Goal: Task Accomplishment & Management: Manage account settings

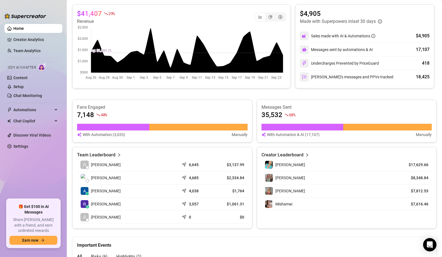
scroll to position [136, 0]
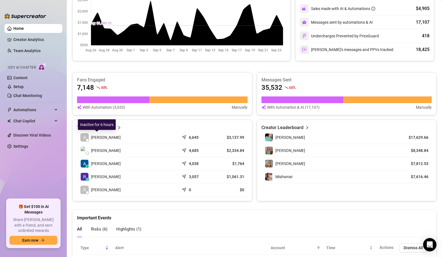
click at [95, 133] on div "[PERSON_NAME]" at bounding box center [100, 137] width 40 height 8
click at [97, 141] on td "[PERSON_NAME]" at bounding box center [128, 137] width 102 height 13
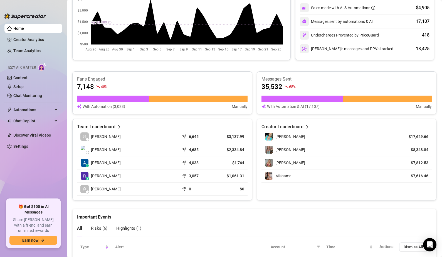
scroll to position [137, 0]
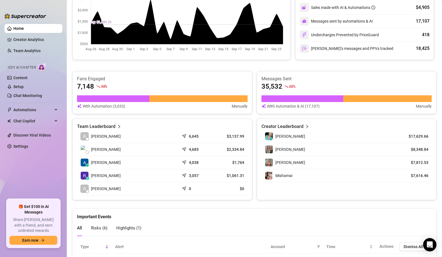
click at [121, 138] on td "[PERSON_NAME]" at bounding box center [128, 136] width 102 height 13
click at [204, 138] on div "6,645" at bounding box center [197, 136] width 28 height 6
click at [193, 138] on article "6,645" at bounding box center [194, 136] width 10 height 6
click at [107, 138] on span "[PERSON_NAME]" at bounding box center [106, 136] width 30 height 6
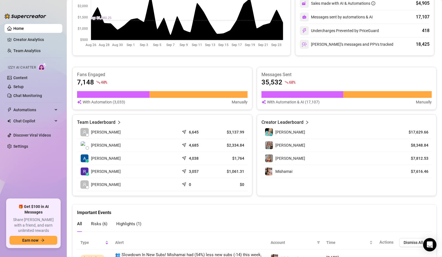
scroll to position [136, 0]
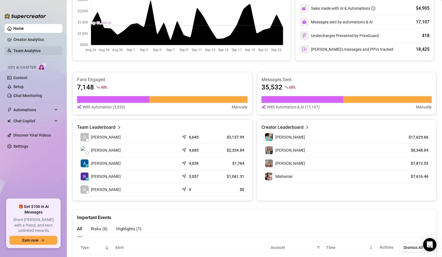
click at [33, 49] on link "Team Analytics" at bounding box center [26, 50] width 27 height 4
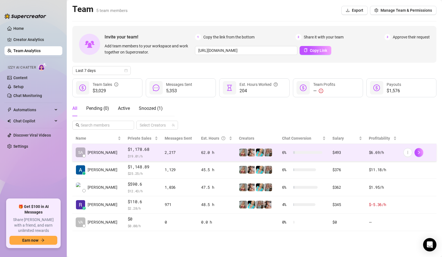
click at [171, 152] on div "2,217" at bounding box center [180, 152] width 30 height 6
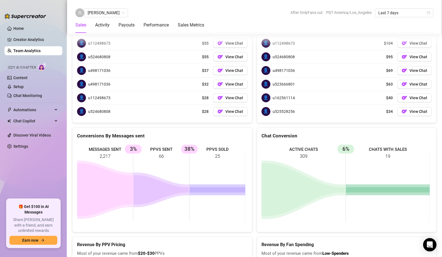
scroll to position [931, 0]
click at [29, 110] on span "Automations" at bounding box center [33, 109] width 40 height 9
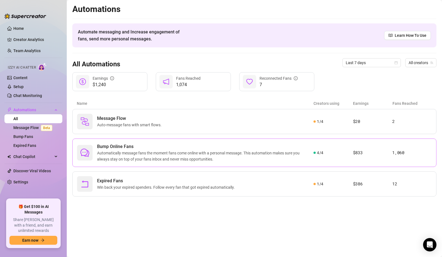
click at [264, 147] on span "Bump Online Fans" at bounding box center [205, 146] width 217 height 7
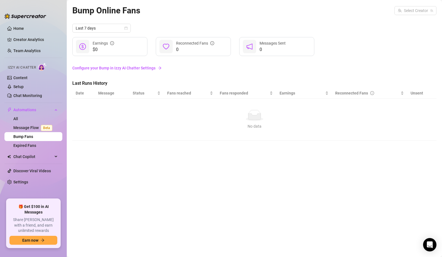
click at [104, 114] on div "No data" at bounding box center [254, 115] width 353 height 11
click at [91, 107] on td "No data No data" at bounding box center [254, 120] width 364 height 42
click at [185, 119] on div "No data" at bounding box center [254, 115] width 353 height 11
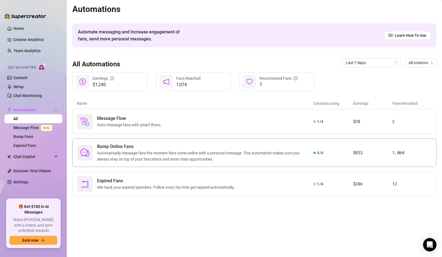
click at [419, 152] on article "1,060" at bounding box center [412, 152] width 40 height 7
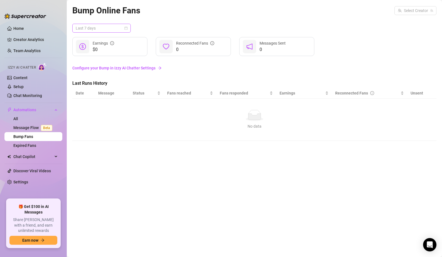
click at [127, 25] on span "Last 7 days" at bounding box center [102, 28] width 52 height 8
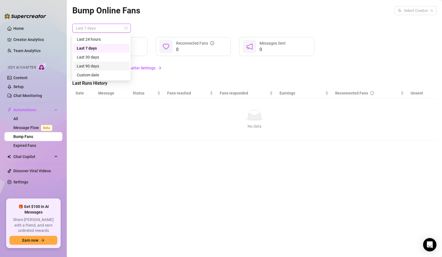
click at [108, 65] on div "Last 90 days" at bounding box center [102, 66] width 50 height 6
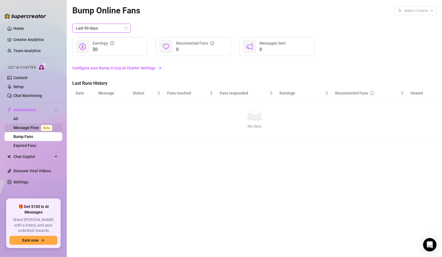
click at [32, 129] on link "Message Flow Beta" at bounding box center [33, 127] width 41 height 4
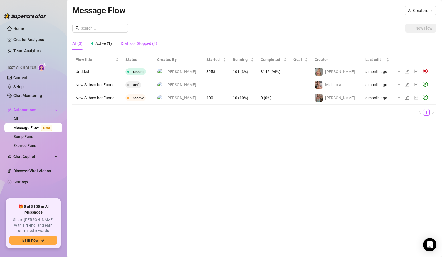
click at [142, 41] on div "Drafts or Stopped (2)" at bounding box center [139, 43] width 36 height 6
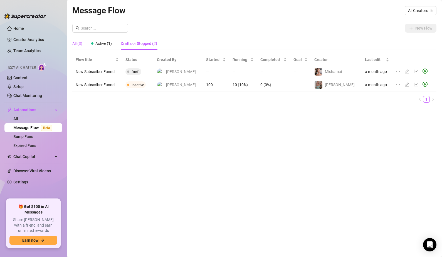
click at [78, 42] on div "All (3)" at bounding box center [77, 43] width 10 height 6
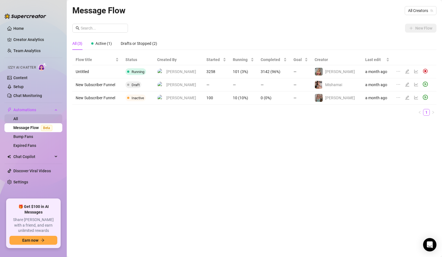
click at [18, 119] on link "All" at bounding box center [15, 118] width 5 height 4
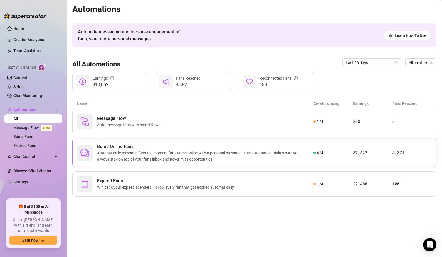
click at [323, 156] on div "Bump Online Fans Automatically message fans the moment fans come online with a …" at bounding box center [254, 152] width 364 height 28
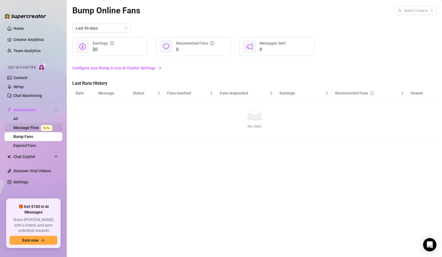
click at [32, 129] on link "Message Flow Beta" at bounding box center [33, 127] width 41 height 4
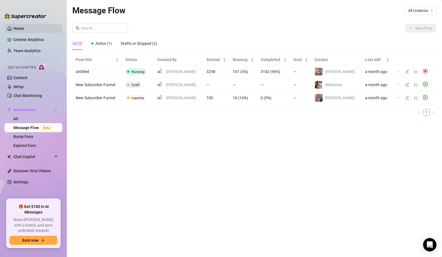
click at [21, 29] on link "Home" at bounding box center [18, 28] width 11 height 4
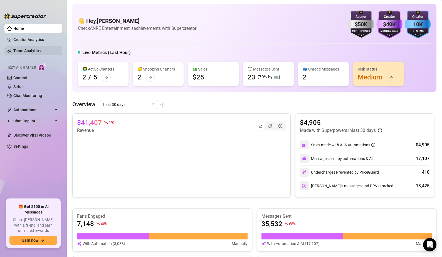
click at [28, 51] on link "Team Analytics" at bounding box center [26, 50] width 27 height 4
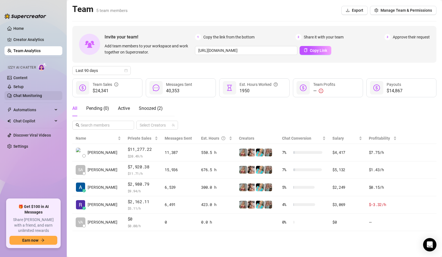
click at [32, 94] on link "Chat Monitoring" at bounding box center [27, 95] width 29 height 4
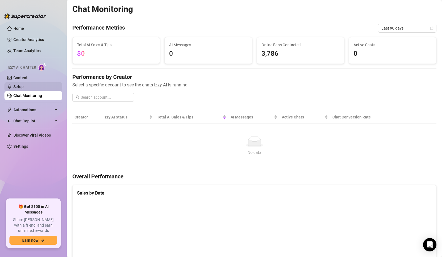
click at [24, 88] on link "Setup" at bounding box center [18, 86] width 10 height 4
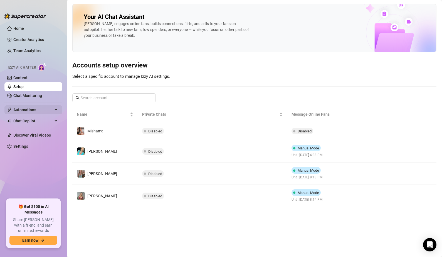
click at [48, 111] on span "Automations" at bounding box center [33, 109] width 40 height 9
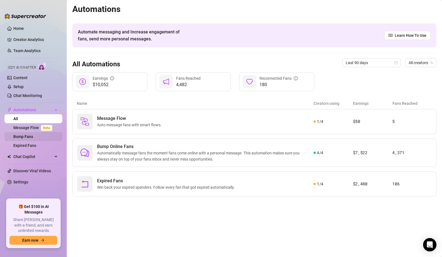
click at [29, 136] on link "Bump Fans" at bounding box center [23, 136] width 20 height 4
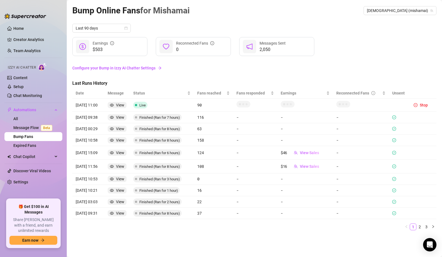
click at [91, 50] on div "$503 Earnings" at bounding box center [109, 46] width 75 height 19
click at [127, 28] on icon "calendar" at bounding box center [125, 27] width 3 height 3
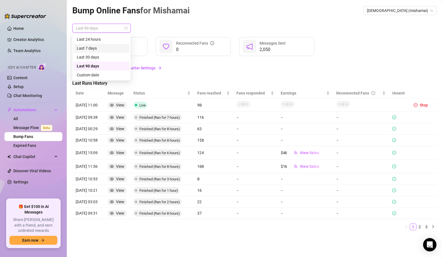
click at [104, 48] on div "Last 7 days" at bounding box center [102, 48] width 50 height 6
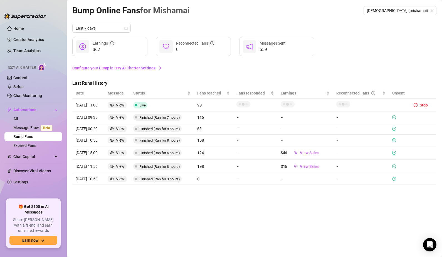
click at [98, 128] on article "[DATE] 00:29" at bounding box center [88, 129] width 25 height 6
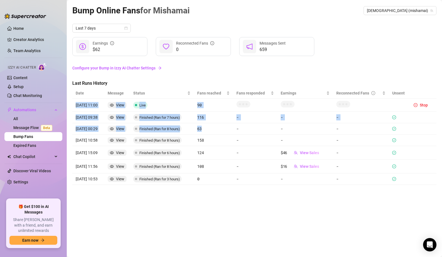
drag, startPoint x: 215, startPoint y: 128, endPoint x: 73, endPoint y: 107, distance: 142.9
click at [73, 107] on tbody "[DATE] 11:00 View Live 90 Stop [DATE] 09:38 View Finished (Ran for 7 hours) 116…" at bounding box center [254, 142] width 364 height 86
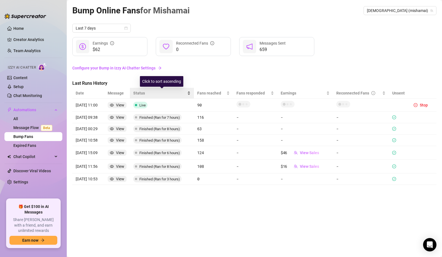
click at [164, 90] on div "Status" at bounding box center [161, 93] width 57 height 6
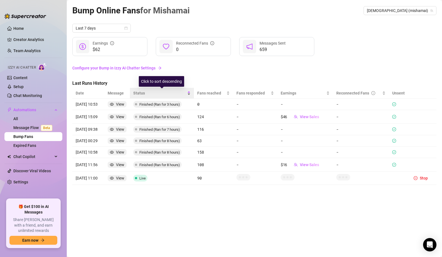
click at [163, 90] on div "Status" at bounding box center [161, 93] width 57 height 6
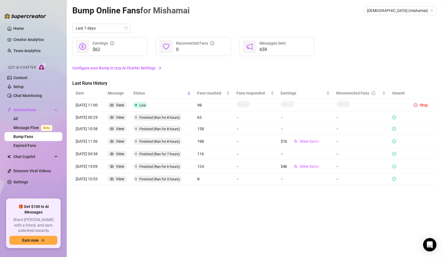
click at [214, 117] on article "63" at bounding box center [213, 117] width 33 height 6
click at [317, 165] on span "View Sales" at bounding box center [309, 166] width 19 height 4
click at [297, 64] on link "Configure your Bump in Izzy AI Chatter Settings" at bounding box center [254, 68] width 364 height 11
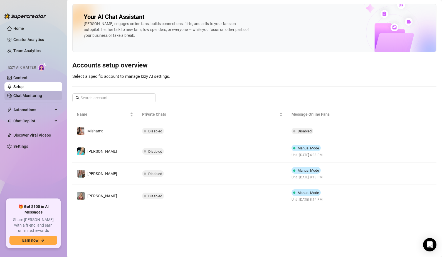
click at [24, 95] on link "Chat Monitoring" at bounding box center [27, 95] width 29 height 4
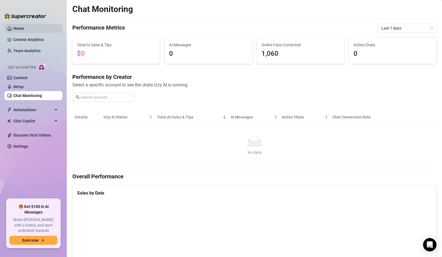
click at [19, 28] on link "Home" at bounding box center [18, 28] width 11 height 4
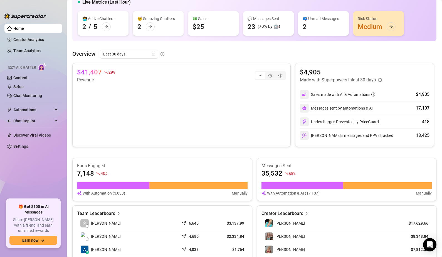
scroll to position [101, 0]
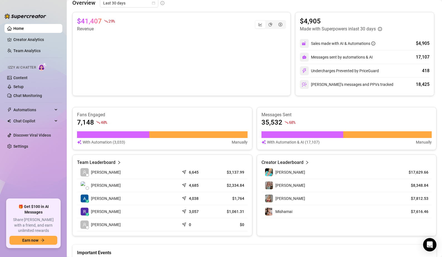
click at [23, 31] on link "Home" at bounding box center [18, 28] width 11 height 4
